Goal: Task Accomplishment & Management: Manage account settings

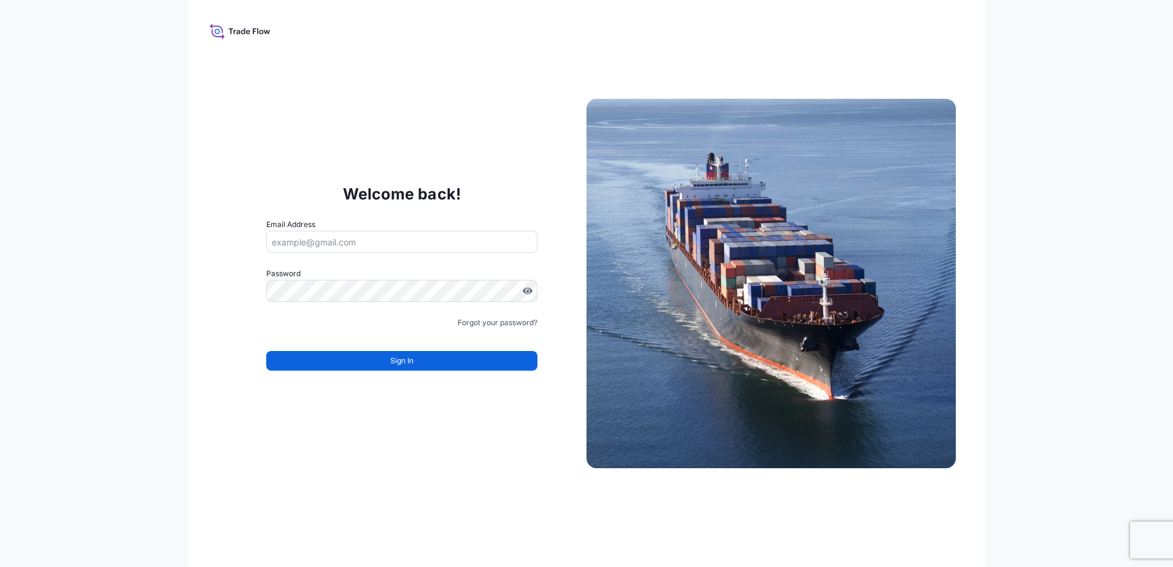
click at [317, 245] on input "Email Address" at bounding box center [401, 242] width 271 height 22
type input "Ivy.lee@south32.net"
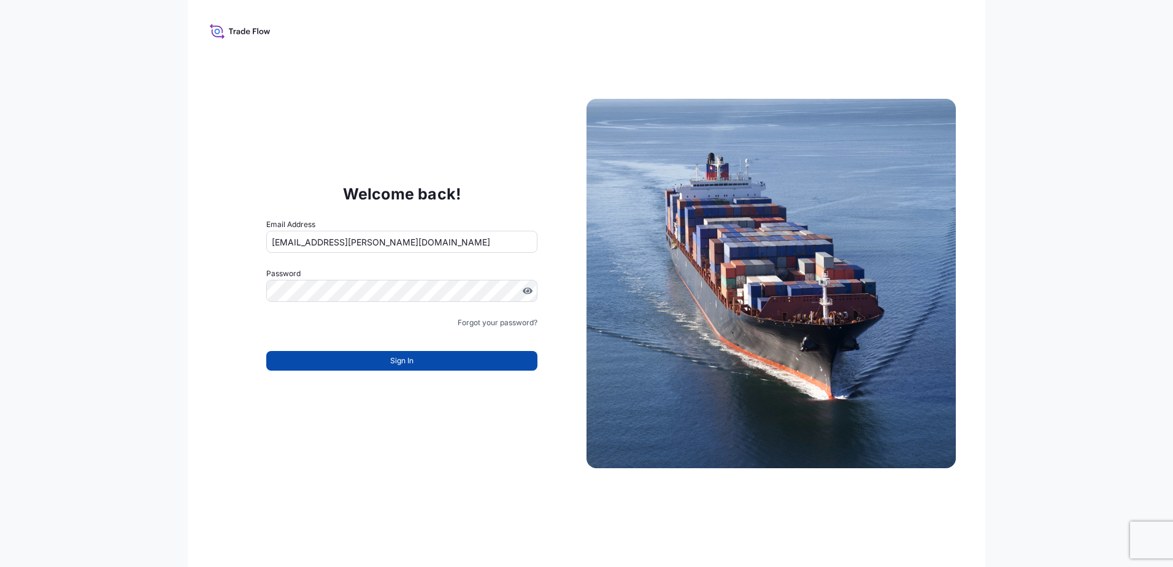
click at [347, 361] on button "Sign In" at bounding box center [401, 361] width 271 height 20
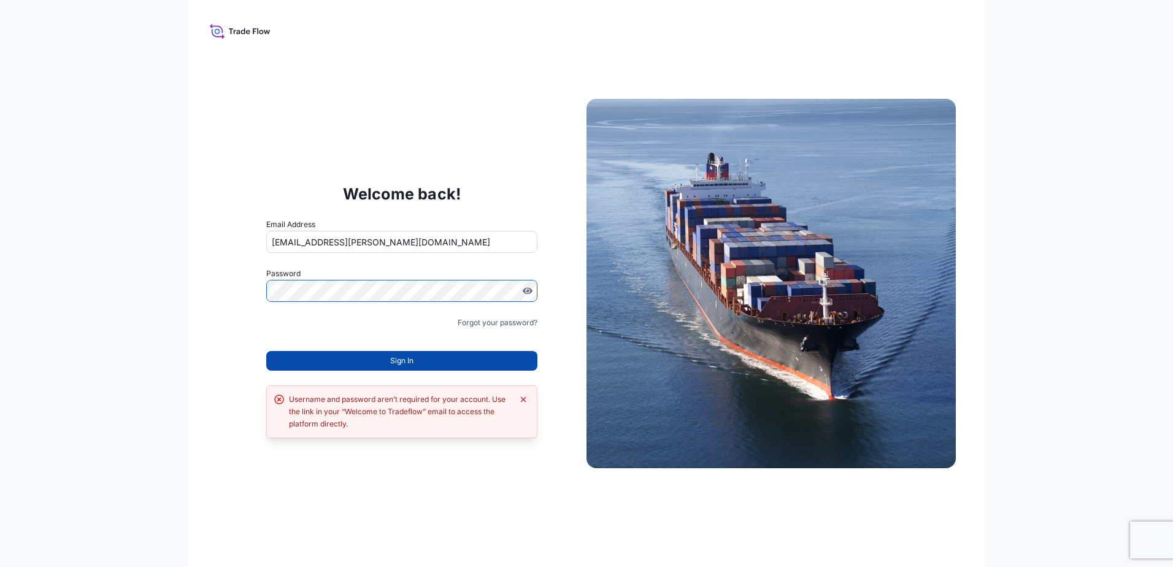
click at [362, 360] on button "Sign In" at bounding box center [401, 361] width 271 height 20
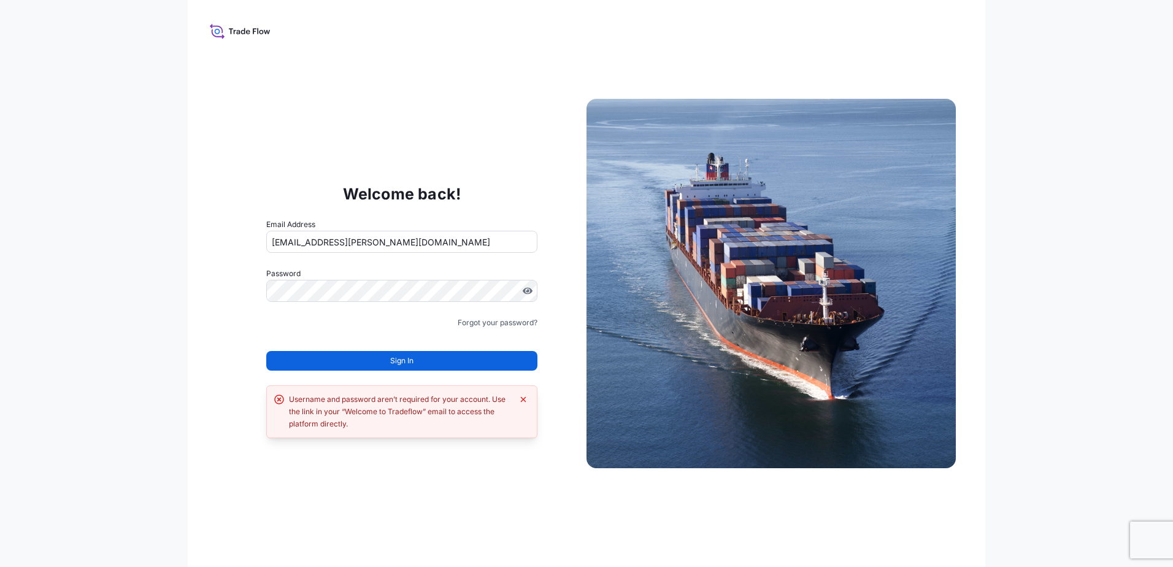
click at [388, 360] on button "Sign In" at bounding box center [401, 361] width 271 height 20
click at [519, 402] on icon "Dismiss error" at bounding box center [523, 399] width 10 height 10
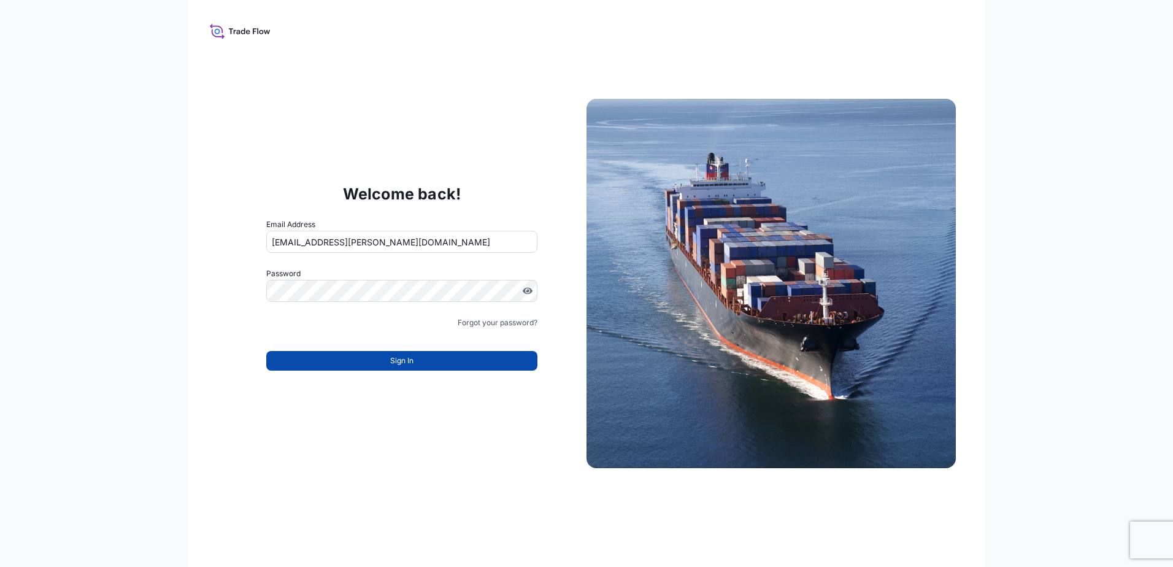
click at [402, 361] on span "Sign In" at bounding box center [401, 360] width 23 height 12
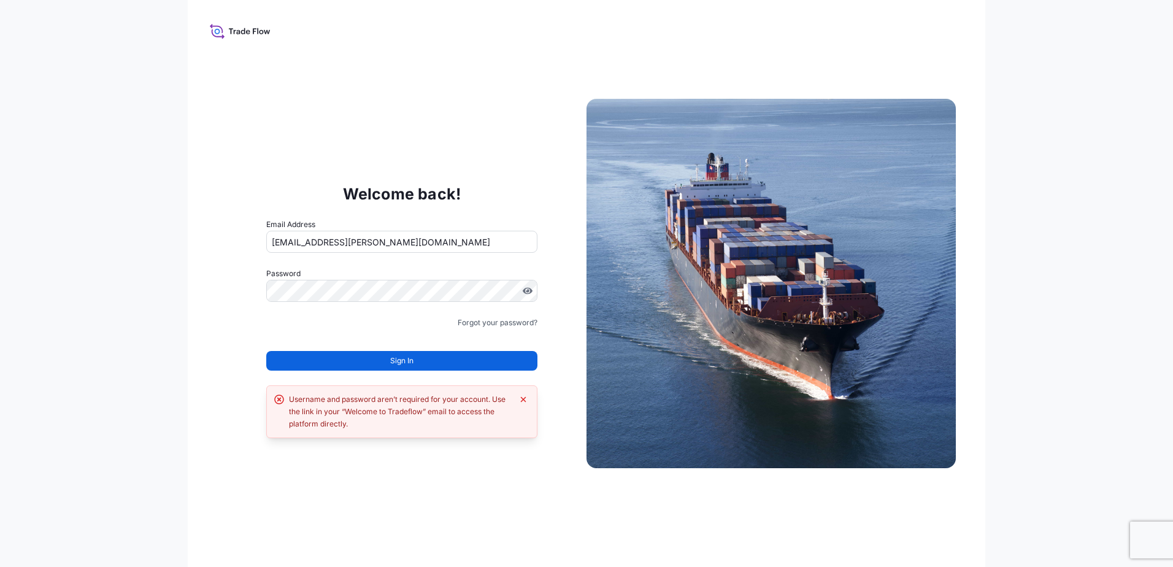
click at [243, 318] on div "Welcome back! Email Address Ivy.lee@south32.net Password Must include: Upper & …" at bounding box center [401, 283] width 369 height 253
click at [475, 324] on link "Forgot your password?" at bounding box center [498, 322] width 80 height 12
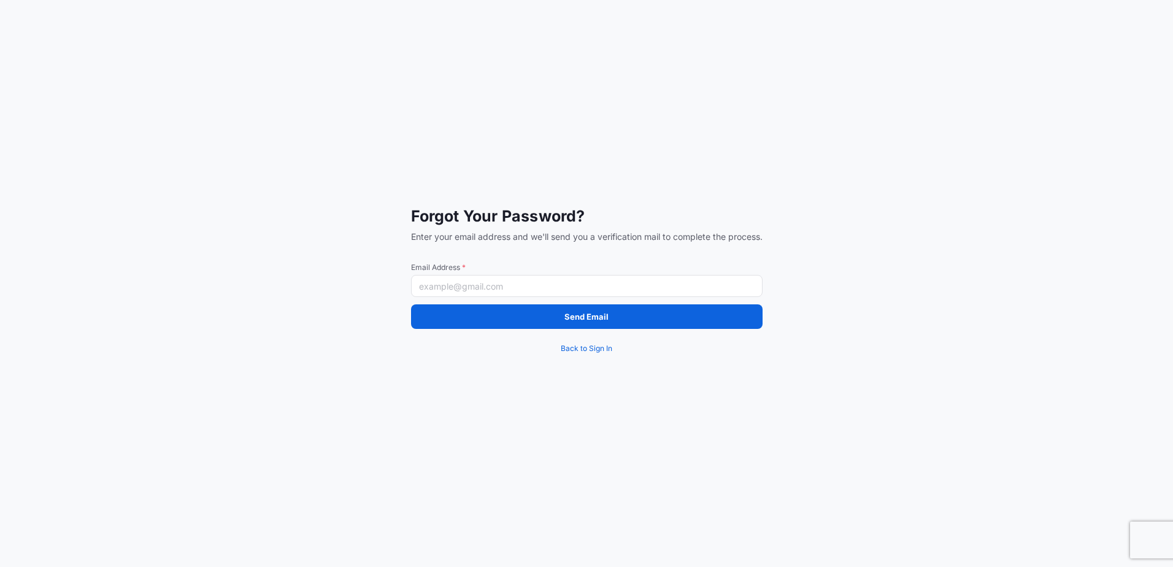
click at [494, 291] on input "Email Address *" at bounding box center [586, 286] width 351 height 22
type input "Ivy.lee@south32.net"
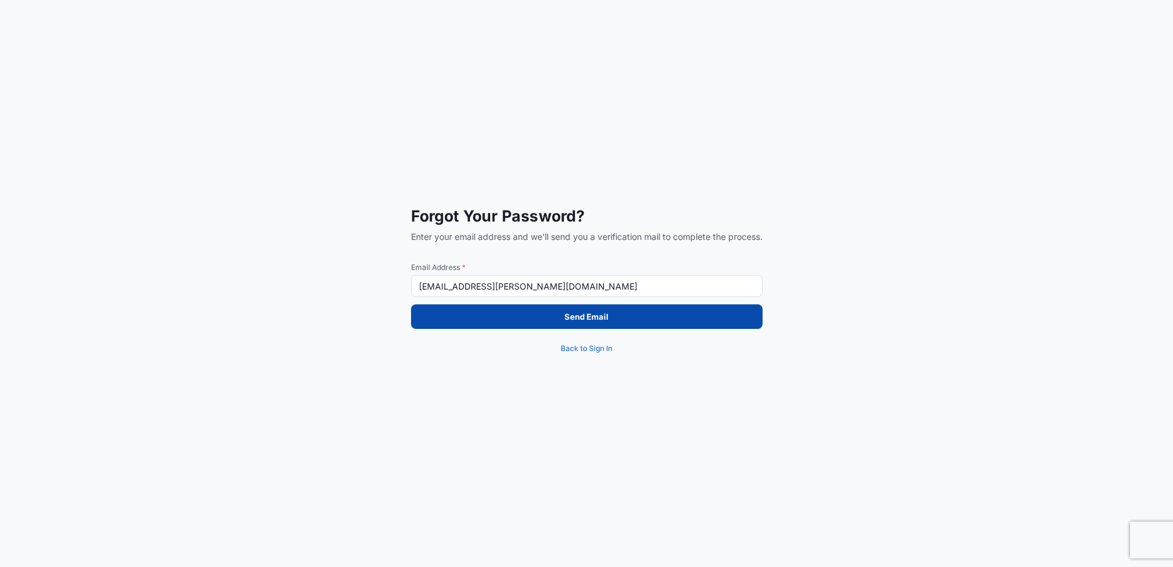
click at [567, 323] on button "Send Email" at bounding box center [586, 316] width 351 height 25
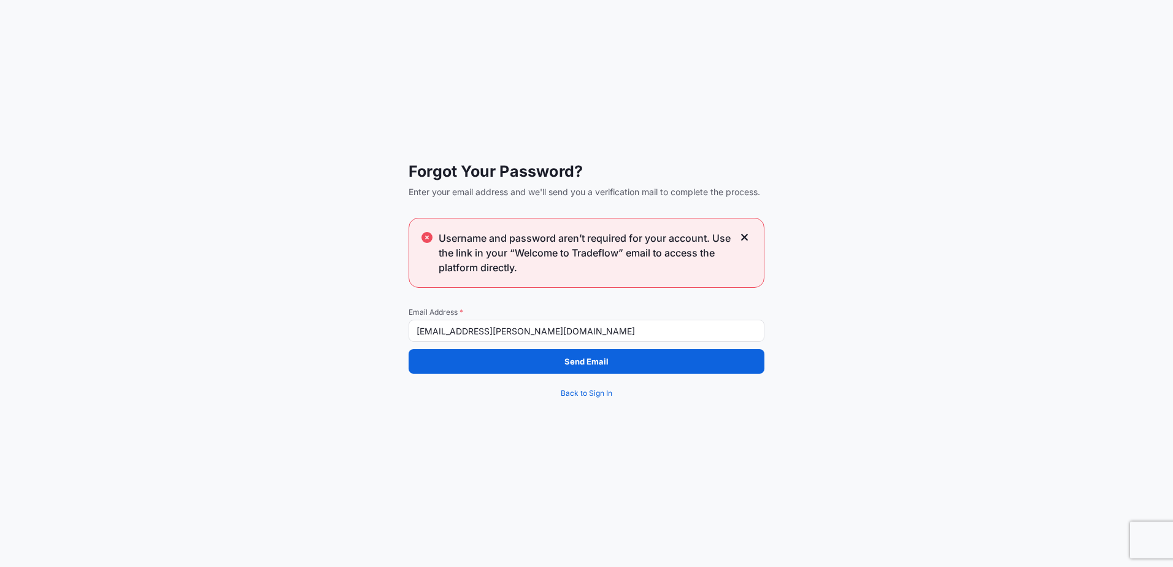
click at [744, 241] on icon at bounding box center [744, 237] width 9 height 11
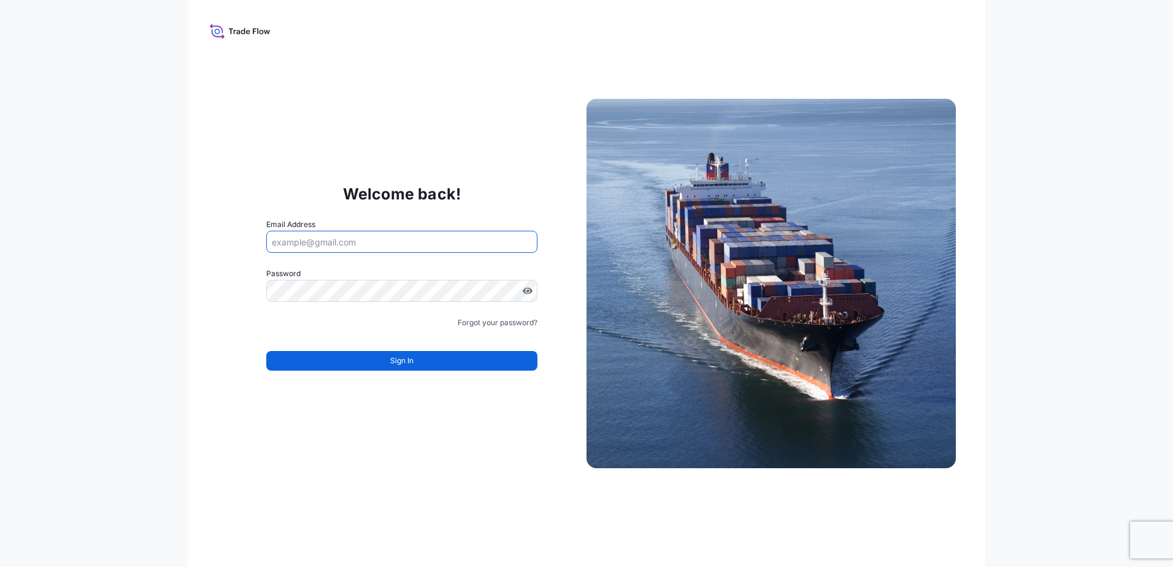
click at [285, 247] on input "Email Address" at bounding box center [401, 242] width 271 height 22
type input "leee1@south32.net"
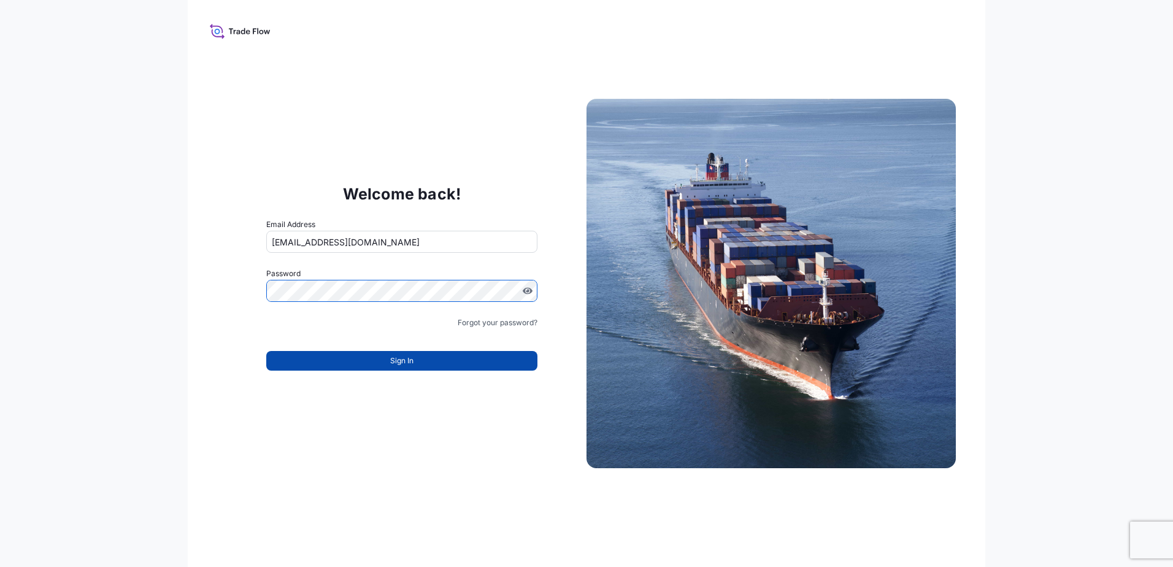
click at [331, 359] on button "Sign In" at bounding box center [401, 361] width 271 height 20
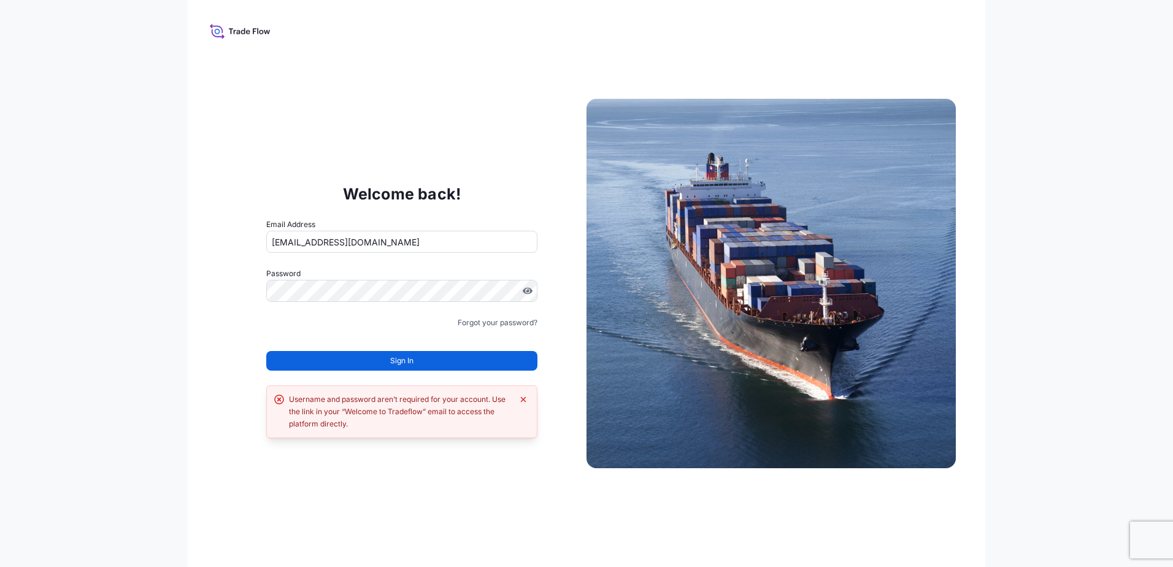
click at [266, 335] on form "Email Address leee1@south32.net Password Must include: Upper & lower case lette…" at bounding box center [401, 301] width 271 height 167
click at [455, 135] on div "Welcome back! Email Address leee1@south32.net Password Must include: Upper & lo…" at bounding box center [586, 283] width 797 height 567
click at [335, 113] on div "Welcome back! Email Address leee1@south32.net Password Must include: Upper & lo…" at bounding box center [586, 283] width 797 height 567
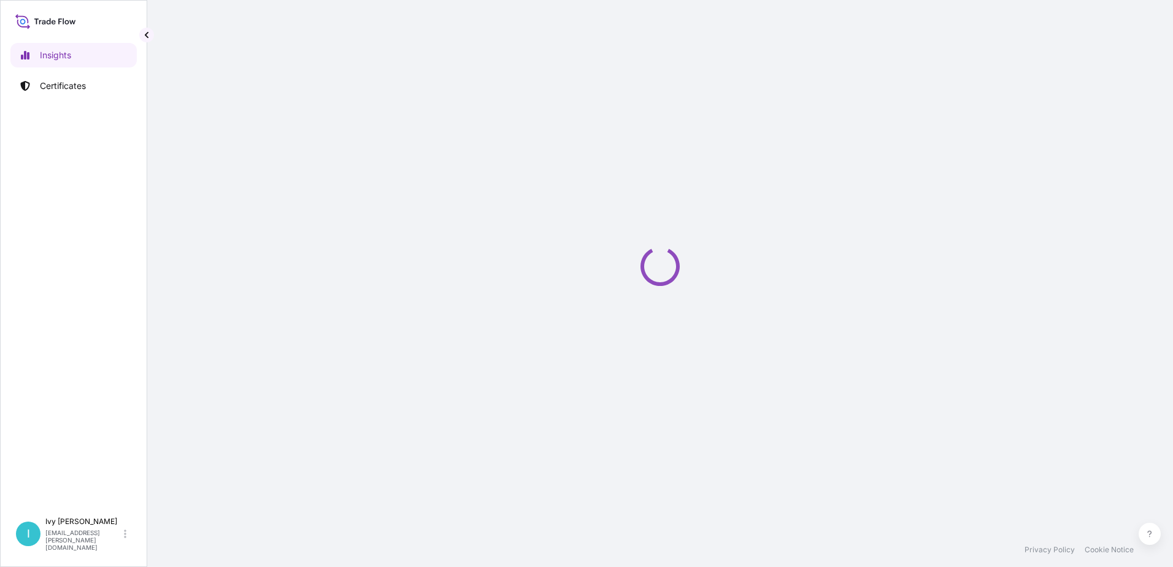
select select "2025"
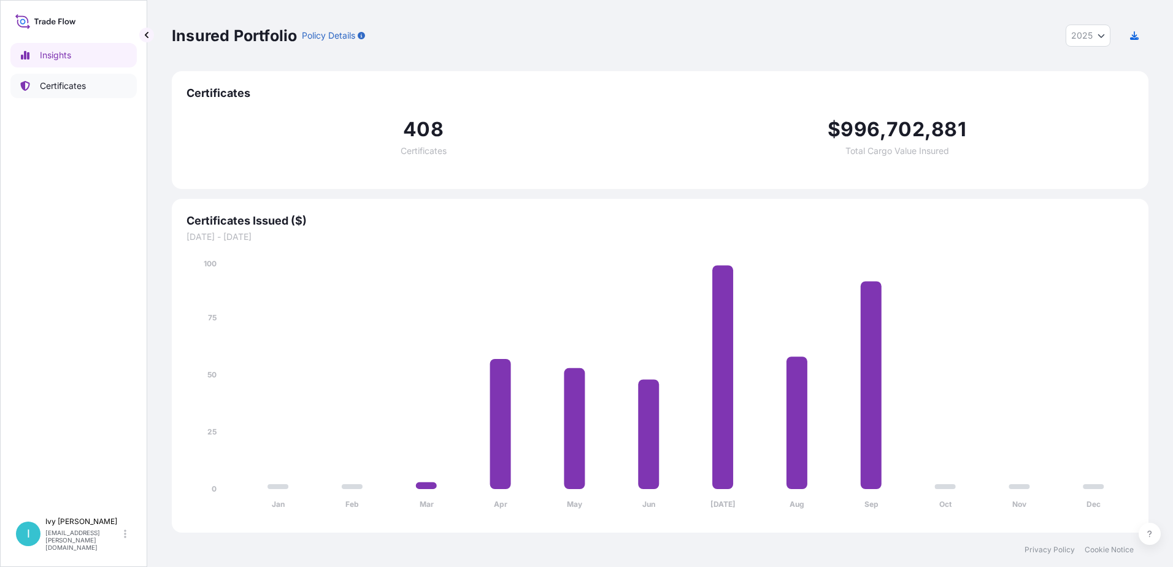
click at [72, 80] on p "Certificates" at bounding box center [63, 86] width 46 height 12
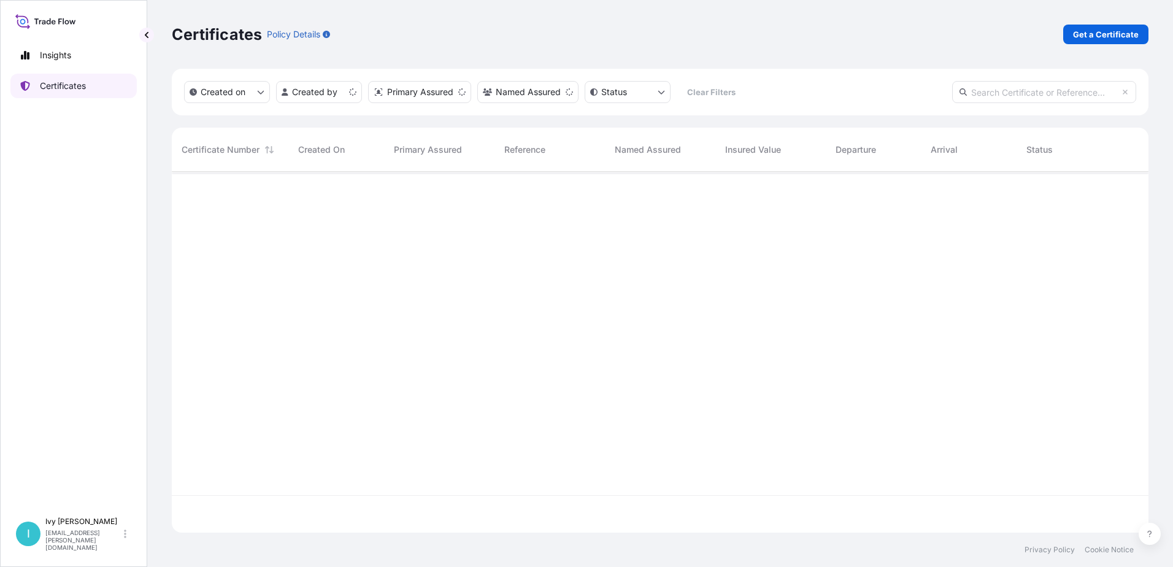
scroll to position [358, 967]
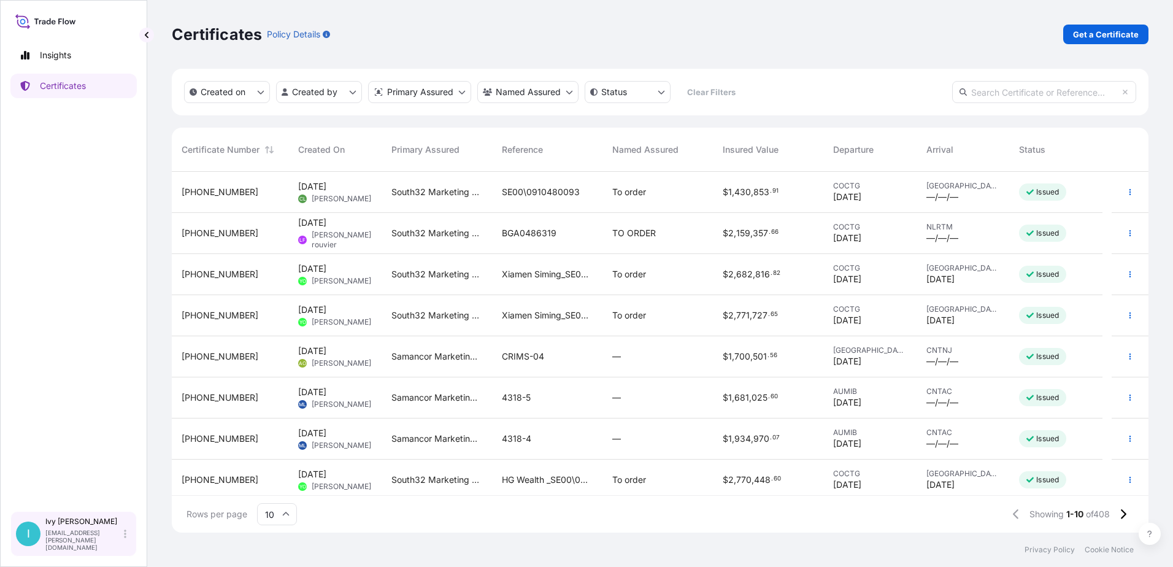
click at [127, 536] on div "I Ivy Lee ivy.lee@south32.net" at bounding box center [73, 533] width 115 height 34
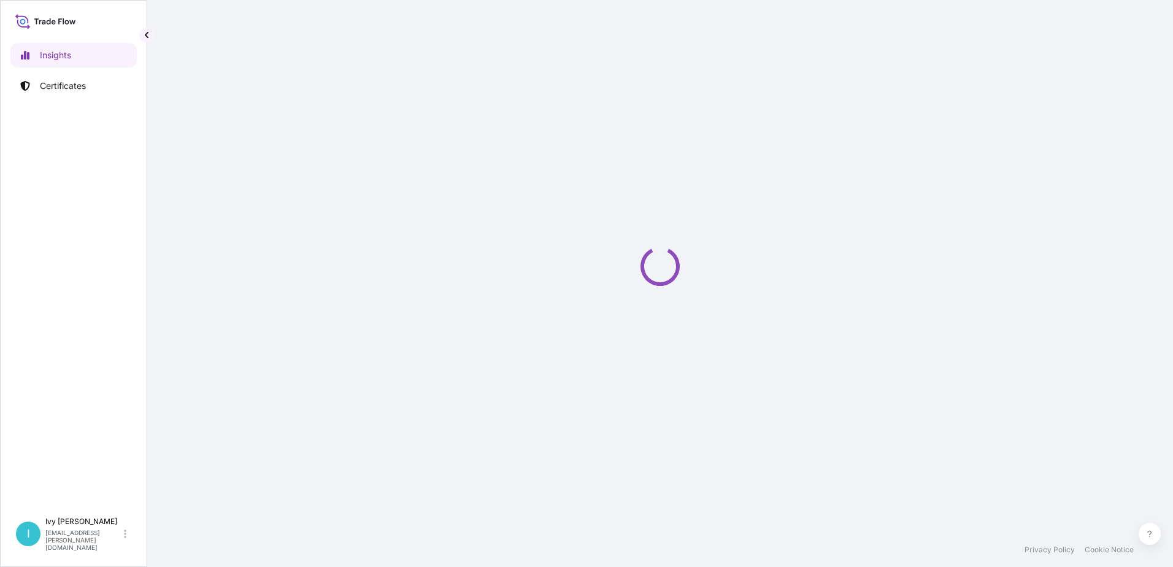
select select "2025"
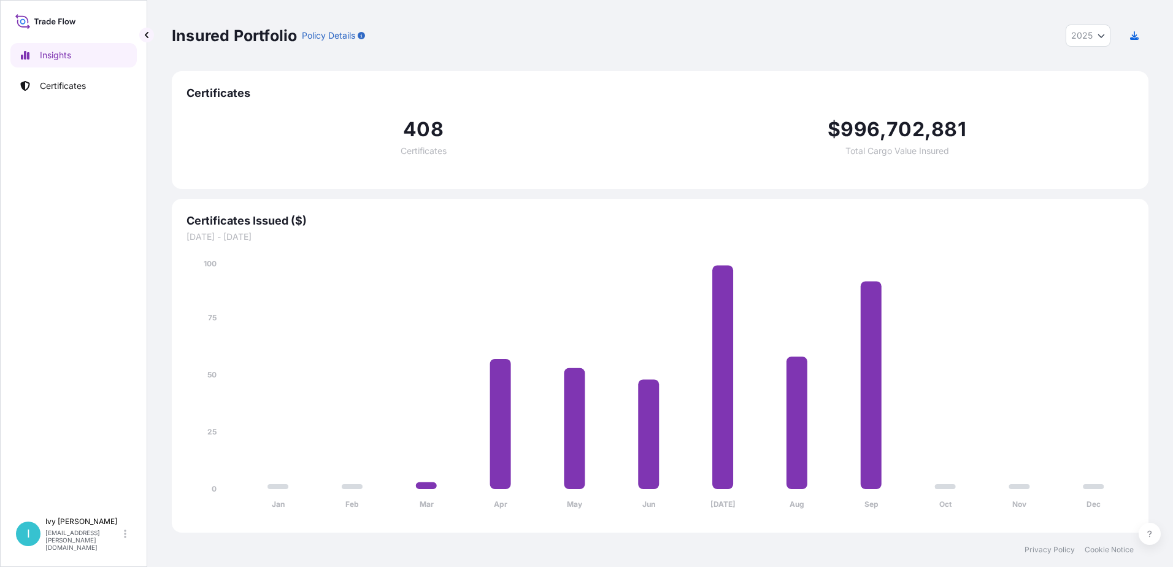
drag, startPoint x: 1152, startPoint y: 0, endPoint x: 36, endPoint y: 180, distance: 1131.2
click at [36, 180] on div "Insights Certificates" at bounding box center [73, 271] width 126 height 479
click at [125, 537] on icon at bounding box center [125, 534] width 2 height 10
